Goal: Task Accomplishment & Management: Complete application form

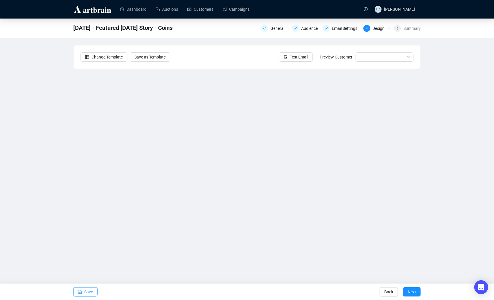
click at [91, 288] on span "Save" at bounding box center [88, 292] width 9 height 16
click at [413, 292] on span "Next" at bounding box center [412, 292] width 8 height 16
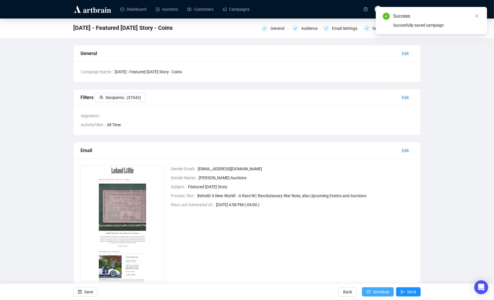
click at [379, 292] on span "Schedule" at bounding box center [381, 292] width 16 height 16
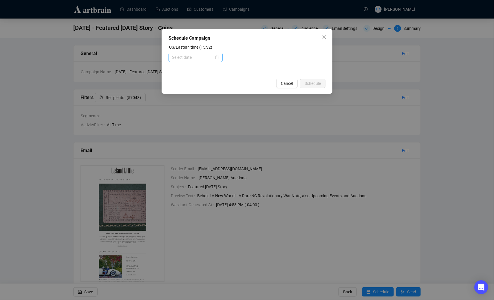
click at [214, 59] on div at bounding box center [195, 57] width 47 height 6
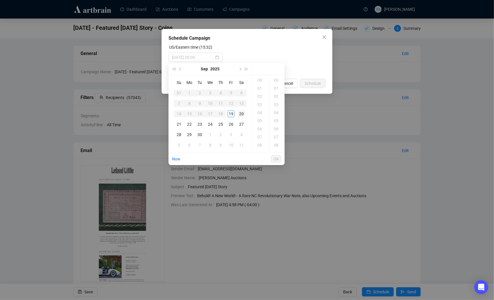
click at [240, 114] on div "20" at bounding box center [241, 113] width 7 height 7
click at [260, 143] on div "08" at bounding box center [260, 145] width 14 height 8
click at [275, 124] on div "15" at bounding box center [277, 126] width 14 height 8
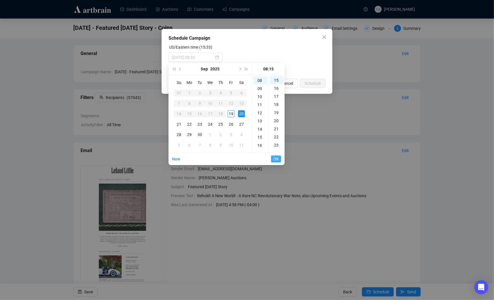
type input "[DATE] 08:15"
click at [276, 159] on span "OK" at bounding box center [276, 158] width 6 height 11
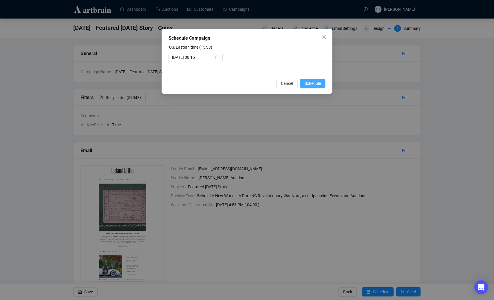
click at [311, 84] on span "Schedule" at bounding box center [313, 83] width 16 height 6
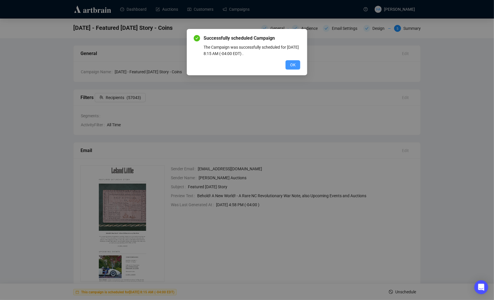
click at [290, 67] on span "OK" at bounding box center [293, 65] width 6 height 6
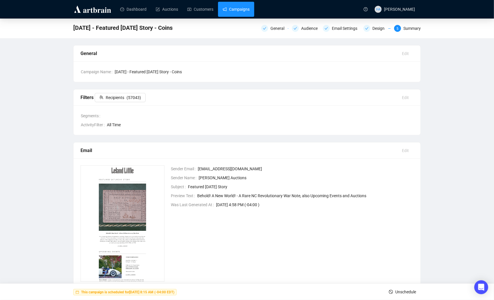
click at [236, 10] on link "Campaigns" at bounding box center [236, 9] width 27 height 15
